Goal: Navigation & Orientation: Find specific page/section

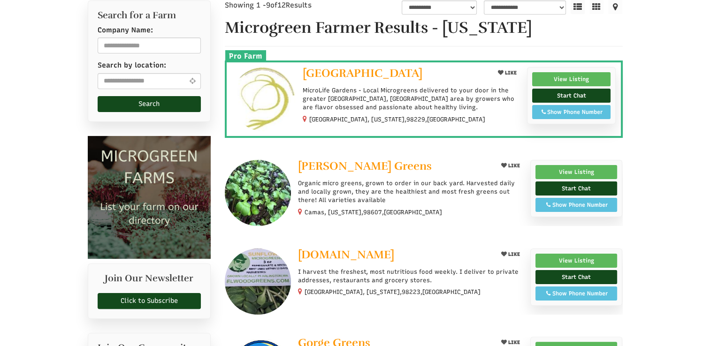
select select "Language Translate Widget"
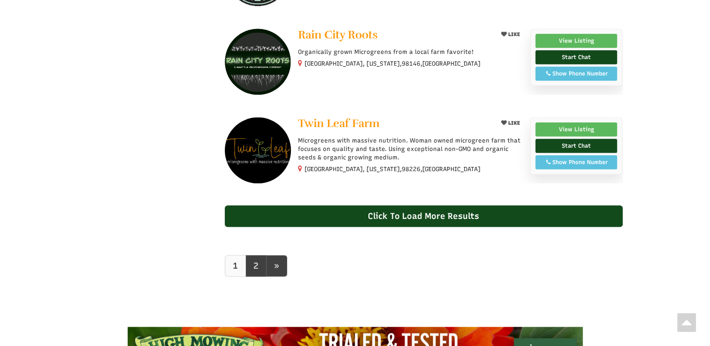
scroll to position [704, 0]
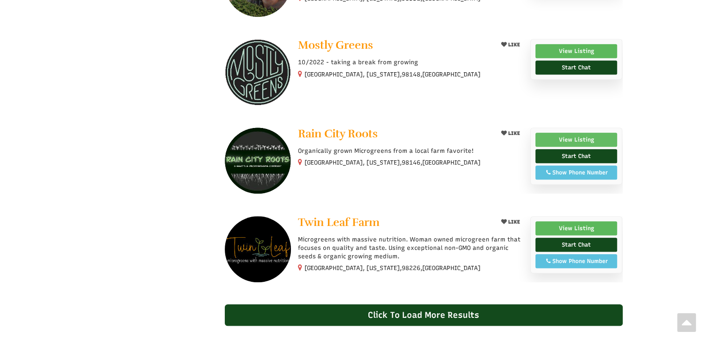
click at [580, 134] on link "View Listing" at bounding box center [577, 140] width 82 height 14
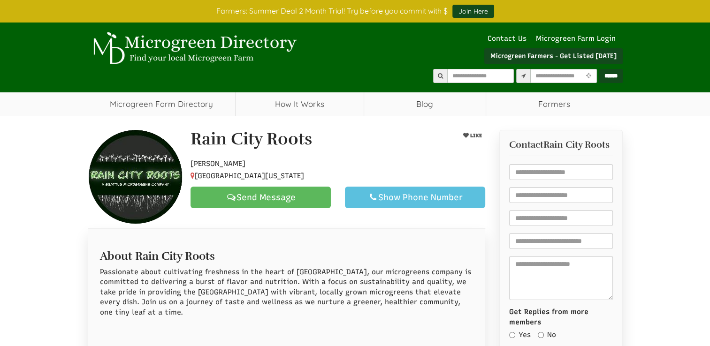
select select "Language Translate Widget"
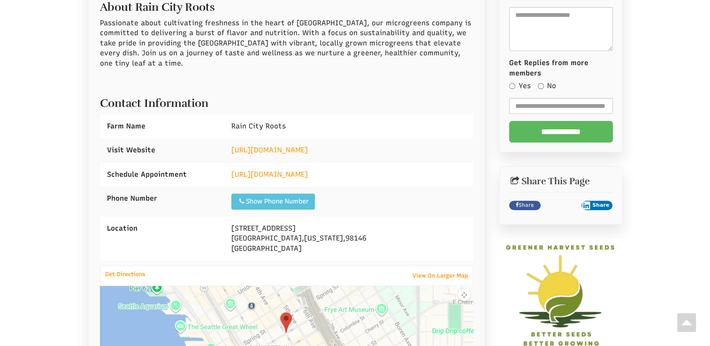
scroll to position [235, 0]
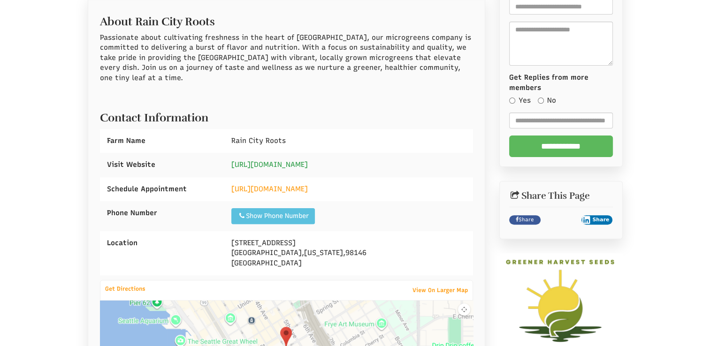
click at [295, 161] on link "[URL][DOMAIN_NAME]" at bounding box center [269, 165] width 77 height 8
